Goal: Navigation & Orientation: Find specific page/section

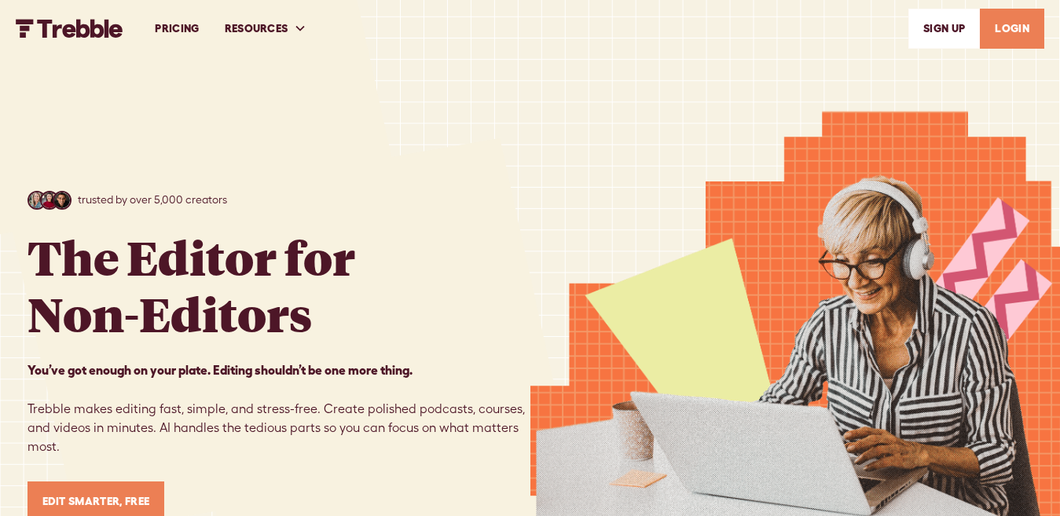
scroll to position [10003, 0]
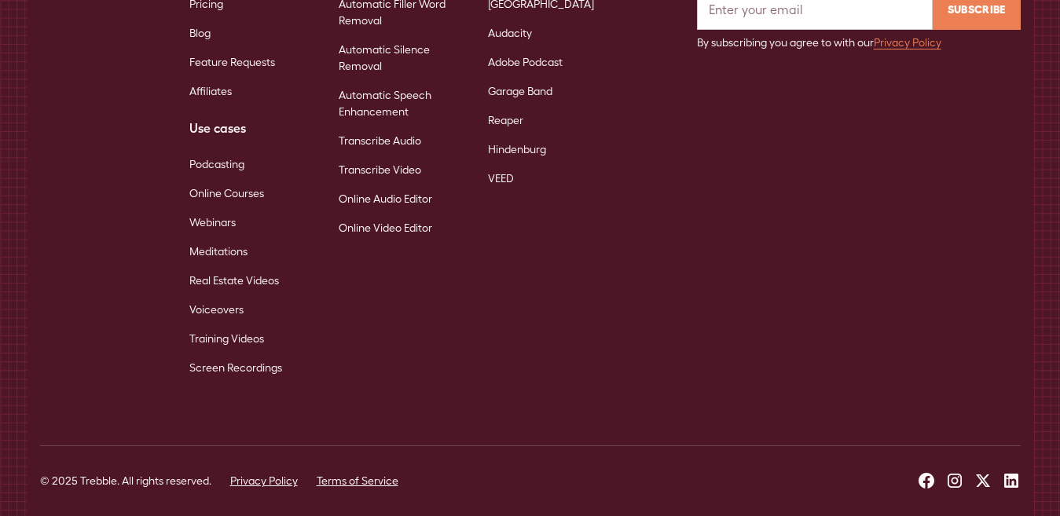
scroll to position [10261, 0]
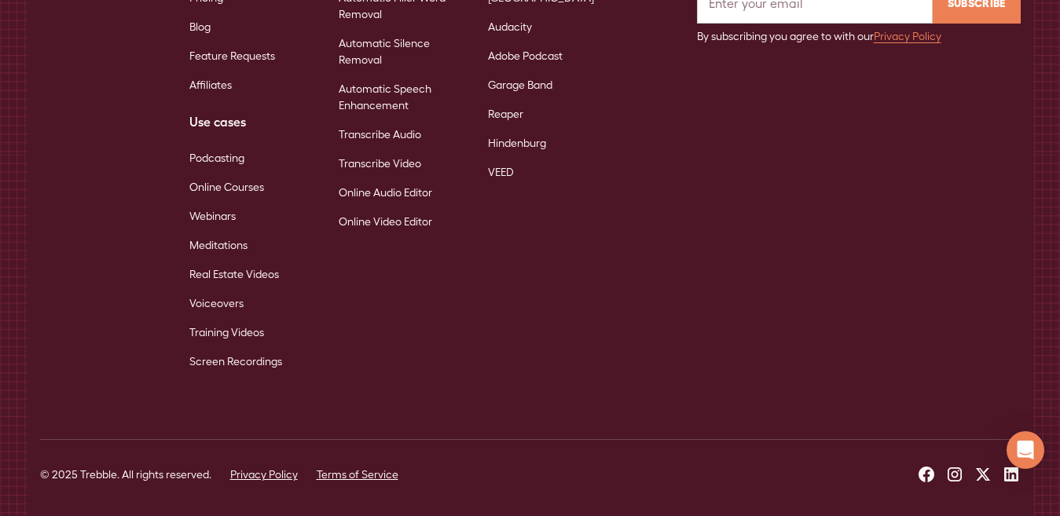
click at [926, 467] on icon at bounding box center [927, 475] width 16 height 16
click at [925, 467] on icon at bounding box center [927, 475] width 16 height 16
click at [928, 467] on icon at bounding box center [927, 475] width 16 height 16
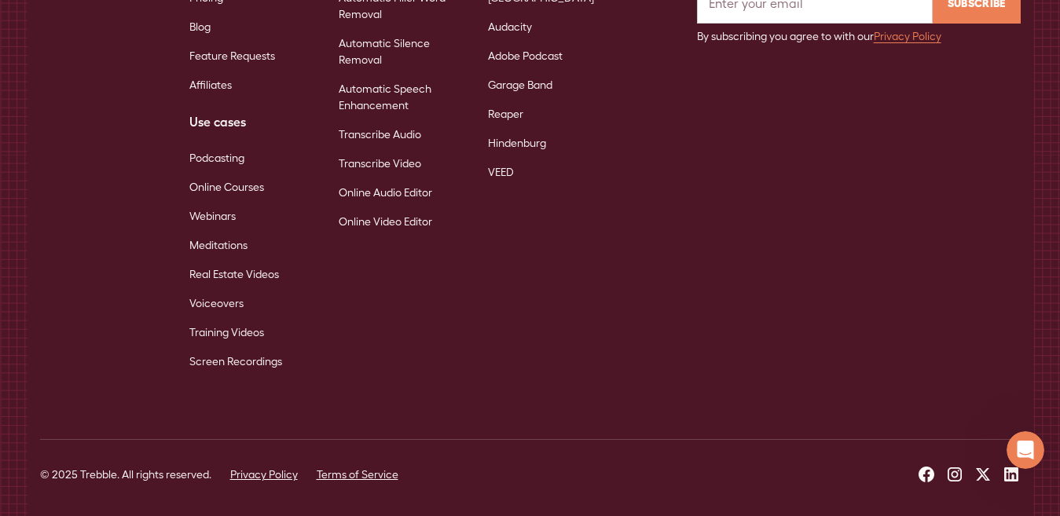
click at [928, 467] on icon at bounding box center [927, 475] width 16 height 16
